Goal: Navigation & Orientation: Find specific page/section

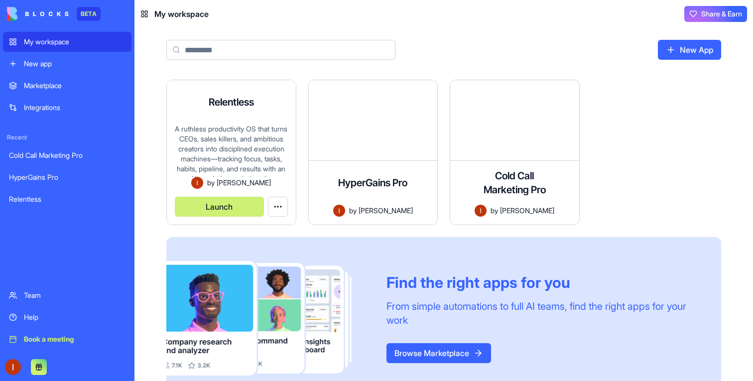
click at [189, 161] on div "A ruthless productivity OS that turns CEOs, sales killers, and ambitious creato…" at bounding box center [231, 150] width 113 height 53
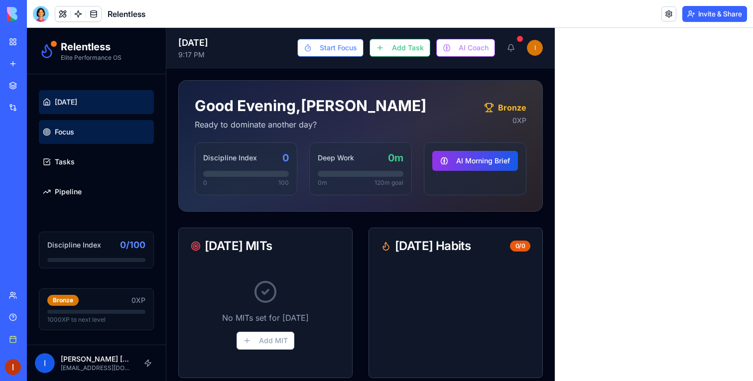
click at [104, 125] on link "Focus" at bounding box center [96, 132] width 115 height 24
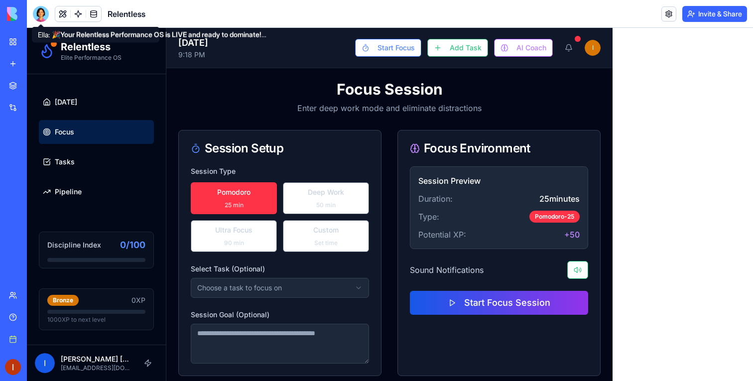
click at [41, 17] on div at bounding box center [41, 14] width 16 height 16
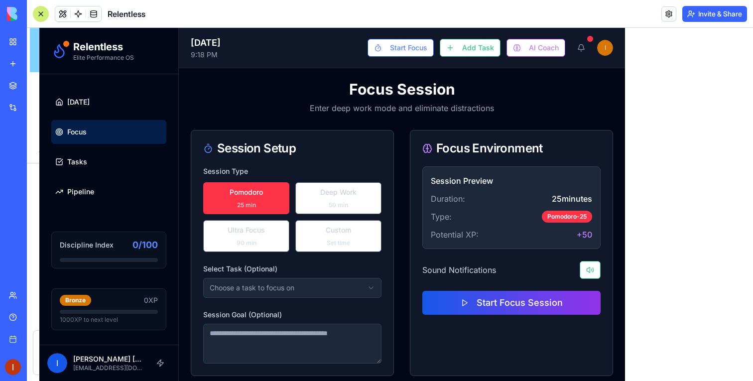
scroll to position [1868, 0]
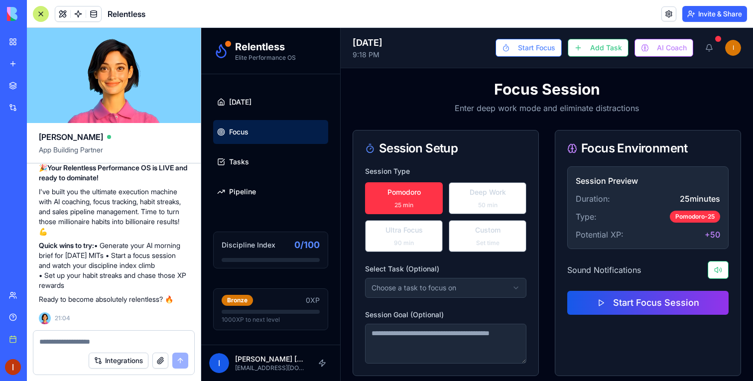
click at [41, 17] on div at bounding box center [41, 14] width 16 height 16
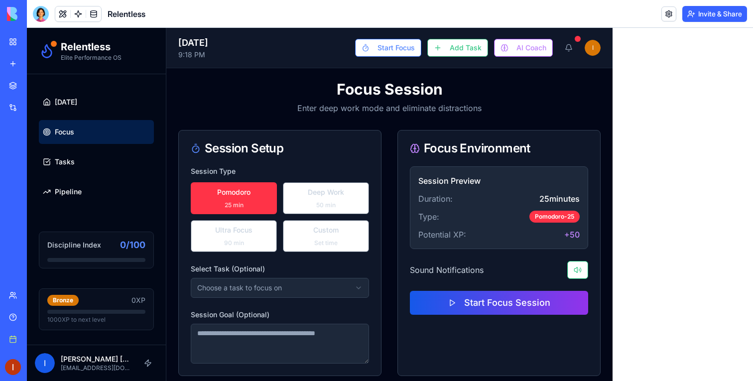
click at [15, 37] on link "My workspace" at bounding box center [23, 42] width 40 height 20
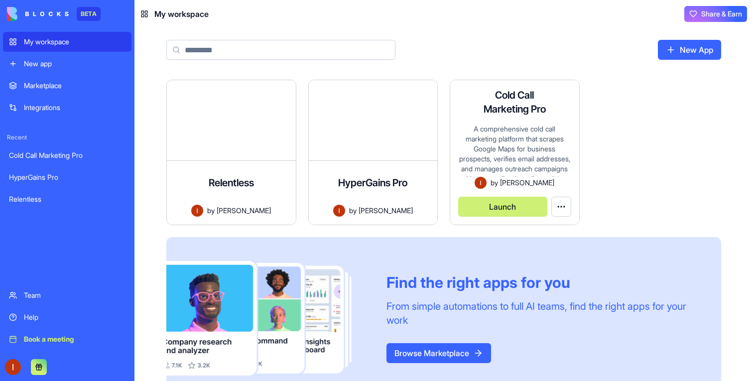
click at [541, 167] on div "A comprehensive cold call marketing platform that scrapes Google Maps for busin…" at bounding box center [514, 150] width 113 height 53
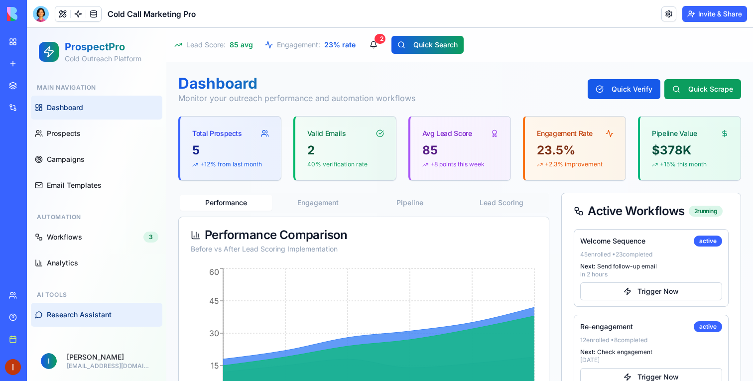
click at [94, 309] on button "Research Assistant" at bounding box center [96, 315] width 131 height 24
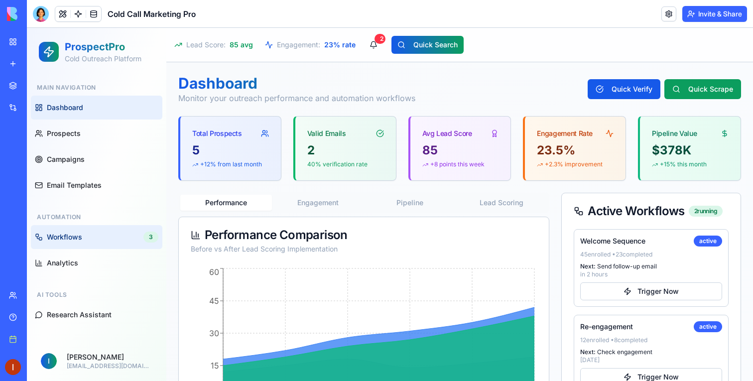
click at [112, 231] on link "Workflows 3" at bounding box center [96, 237] width 131 height 24
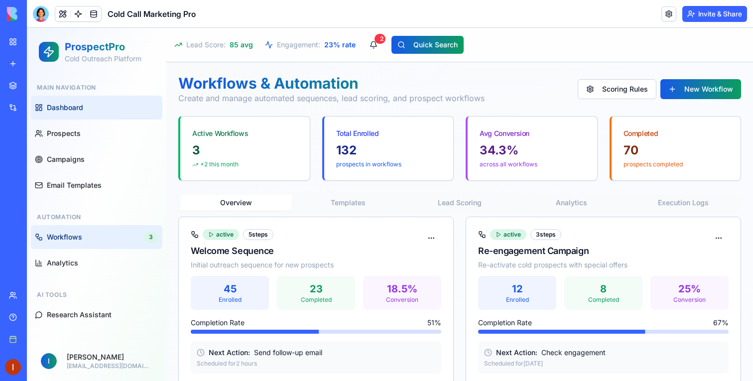
click at [114, 97] on link "Dashboard" at bounding box center [96, 108] width 131 height 24
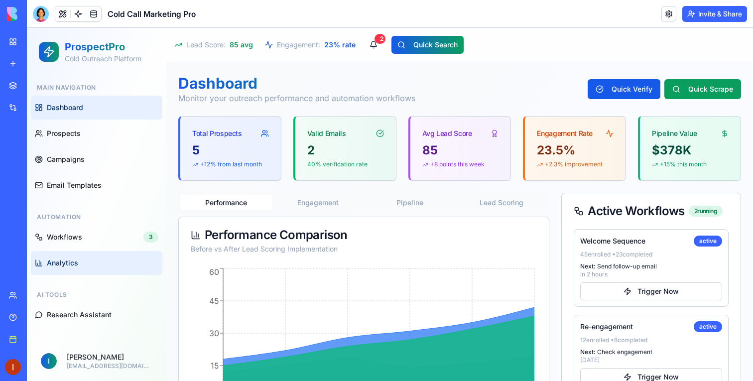
click at [65, 264] on span "Analytics" at bounding box center [62, 263] width 31 height 10
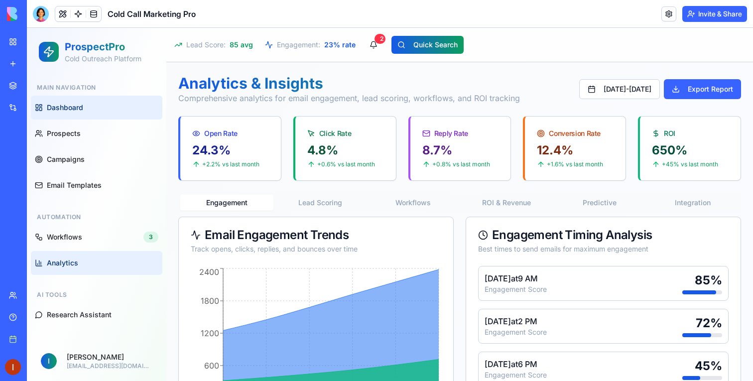
click at [100, 112] on link "Dashboard" at bounding box center [96, 108] width 131 height 24
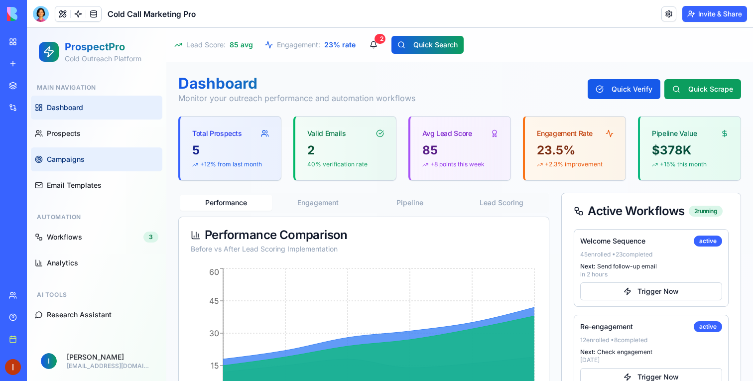
click at [102, 161] on link "Campaigns" at bounding box center [96, 159] width 131 height 24
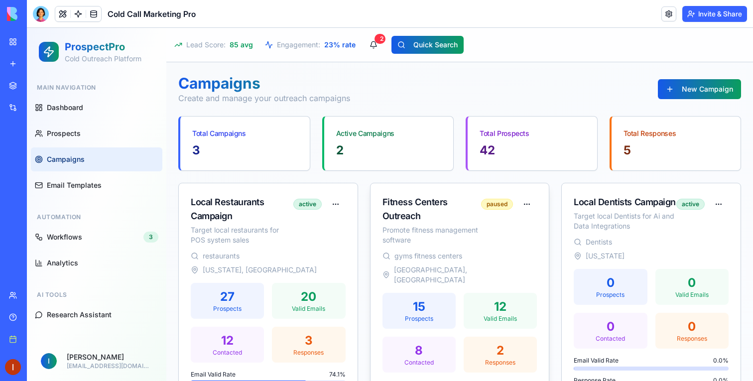
scroll to position [78, 0]
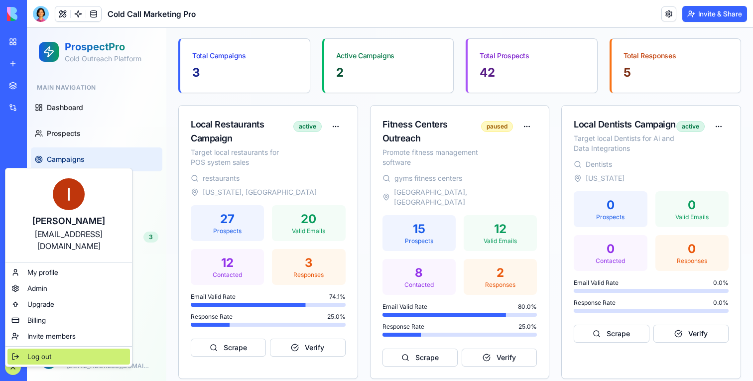
click at [33, 351] on span "Log out" at bounding box center [39, 356] width 24 height 10
